Goal: Use online tool/utility: Utilize a website feature to perform a specific function

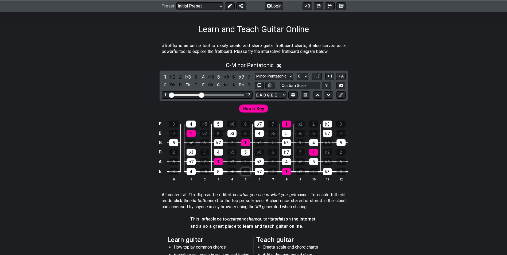
scroll to position [107, 0]
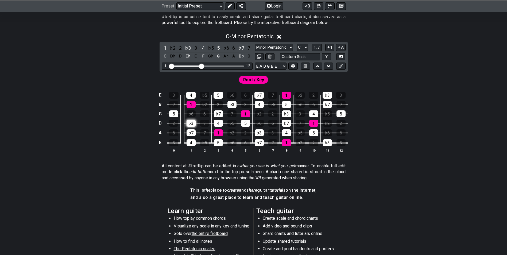
click at [193, 121] on div "♭3" at bounding box center [191, 123] width 9 height 7
click at [191, 131] on div "♭7" at bounding box center [191, 132] width 9 height 7
click at [191, 140] on div "4" at bounding box center [191, 142] width 9 height 7
click at [173, 114] on div "5" at bounding box center [173, 113] width 9 height 7
click at [303, 54] on input "text" at bounding box center [300, 56] width 41 height 7
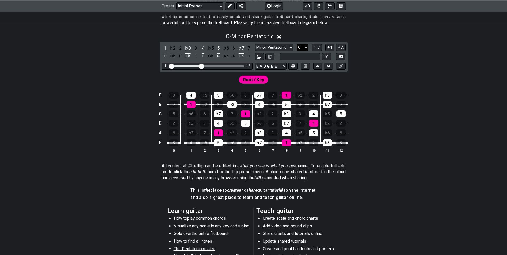
type input "Custom Scale"
click at [305, 48] on select "A♭ A A♯ B♭ B C C♯ D♭ D D♯ E♭ E F F♯ G♭ G G♯" at bounding box center [303, 47] width 12 height 7
click at [297, 44] on select "A♭ A A♯ B♭ B C C♯ D♭ D D♯ E♭ E F F♯ G♭ G G♯" at bounding box center [303, 47] width 12 height 7
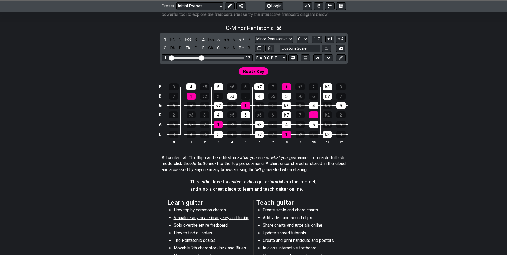
scroll to position [107, 0]
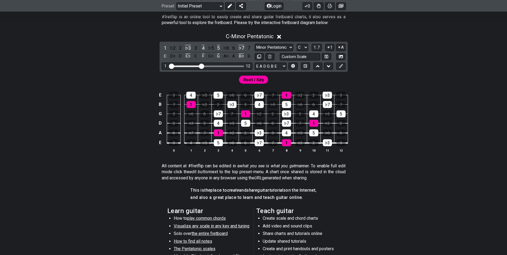
click at [266, 81] on div "Root / Key" at bounding box center [253, 80] width 29 height 8
click at [259, 79] on span "Root / Key" at bounding box center [253, 80] width 21 height 8
click at [222, 134] on div "1" at bounding box center [218, 132] width 9 height 7
click at [220, 141] on div "5" at bounding box center [218, 142] width 9 height 7
click at [221, 120] on div "4" at bounding box center [218, 123] width 9 height 7
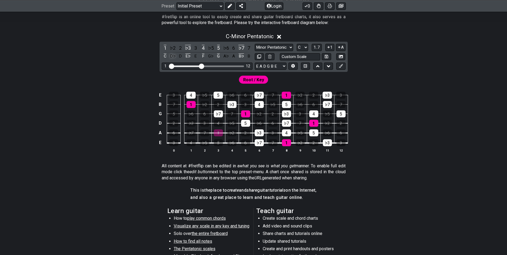
click at [175, 58] on div "D♭" at bounding box center [172, 56] width 7 height 7
click at [180, 56] on div "D" at bounding box center [180, 56] width 7 height 7
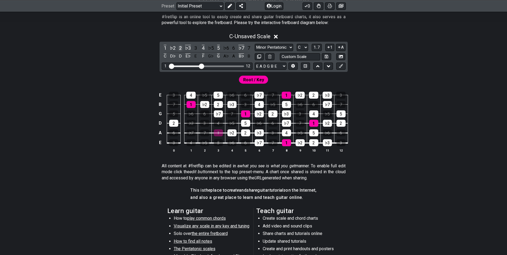
click at [177, 44] on div "2" at bounding box center [180, 47] width 7 height 7
